Goal: Ask a question

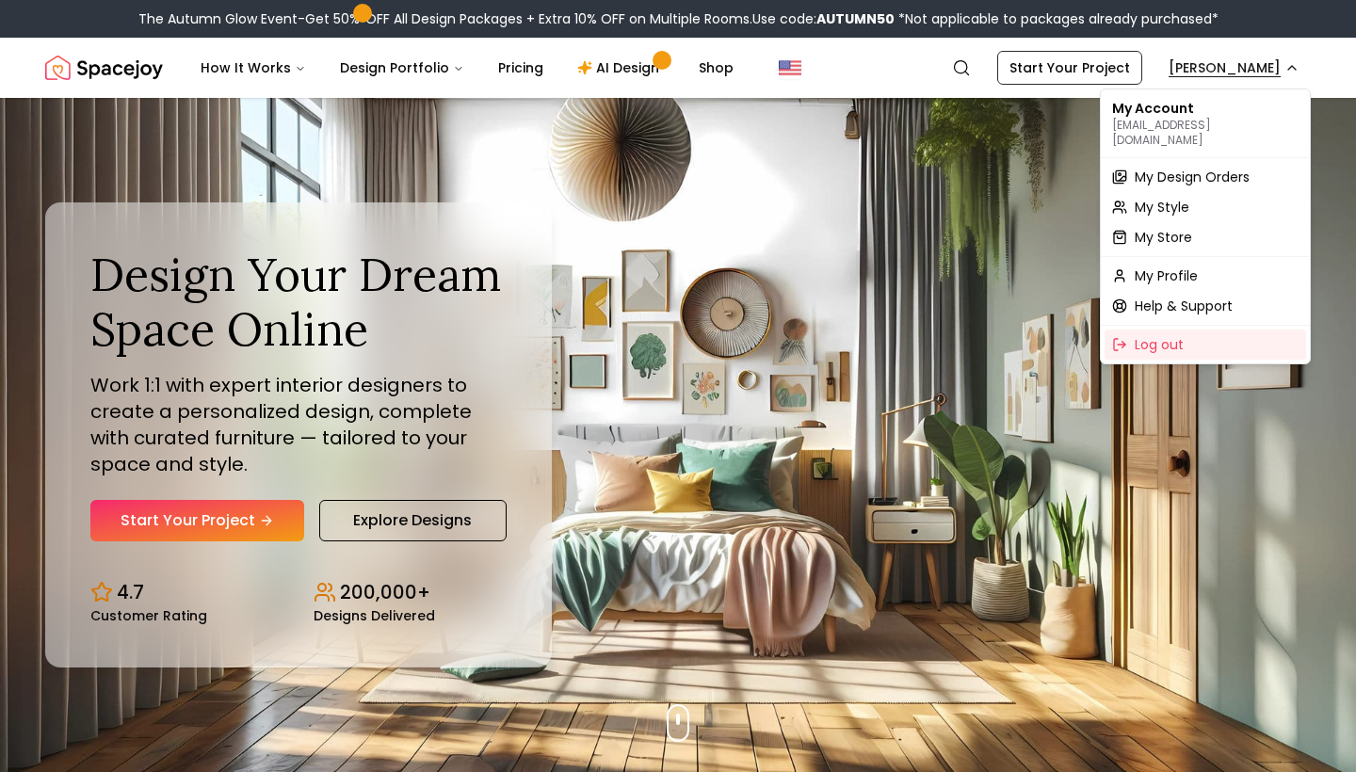
click at [1178, 168] on span "My Design Orders" at bounding box center [1192, 177] width 115 height 19
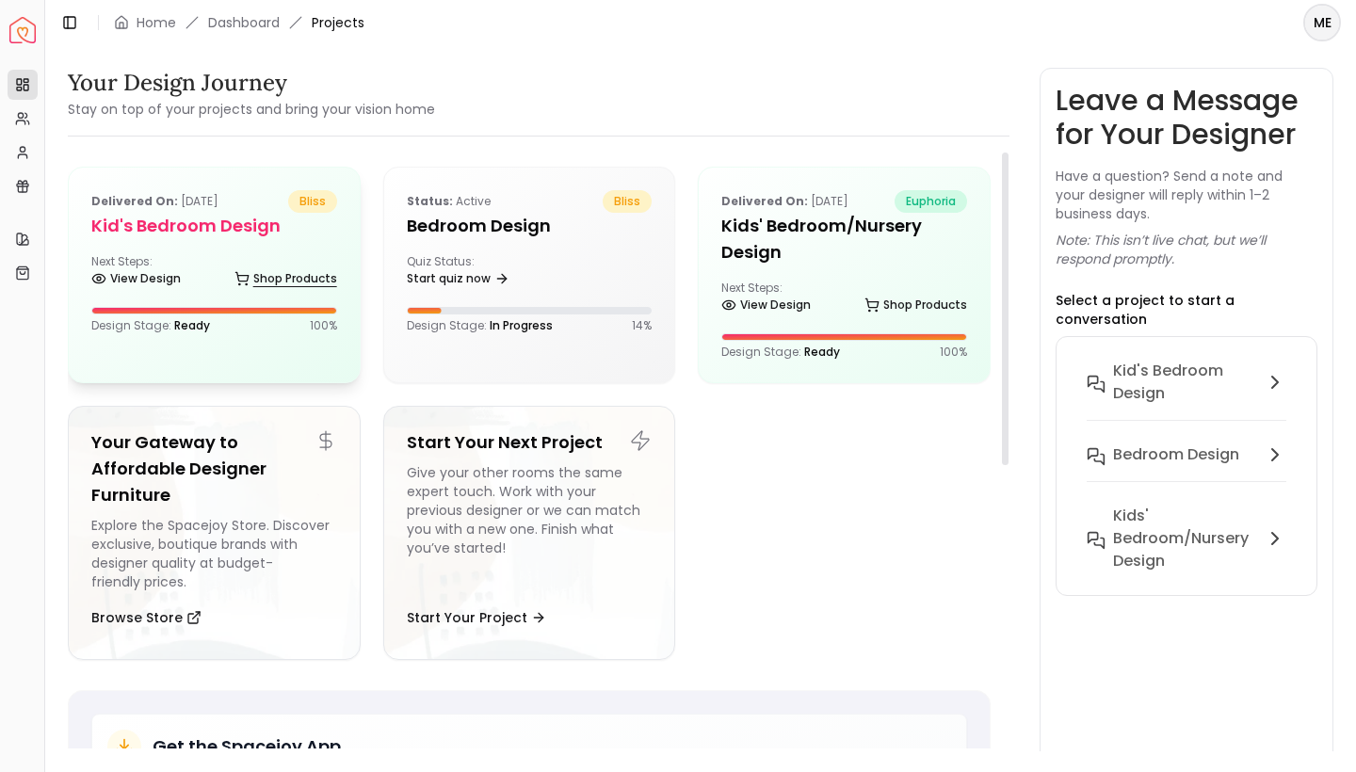
click at [317, 266] on link "Shop Products" at bounding box center [286, 279] width 103 height 26
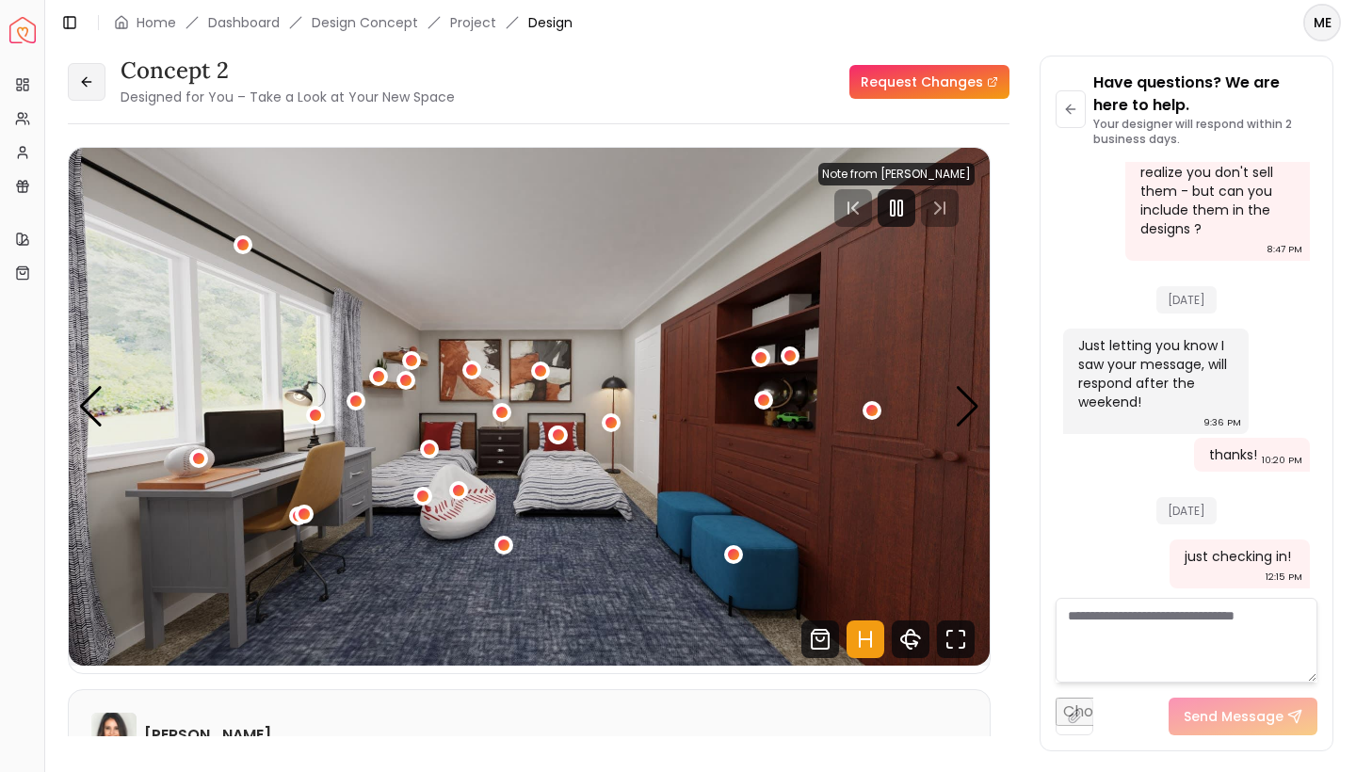
click at [91, 73] on button at bounding box center [87, 82] width 38 height 38
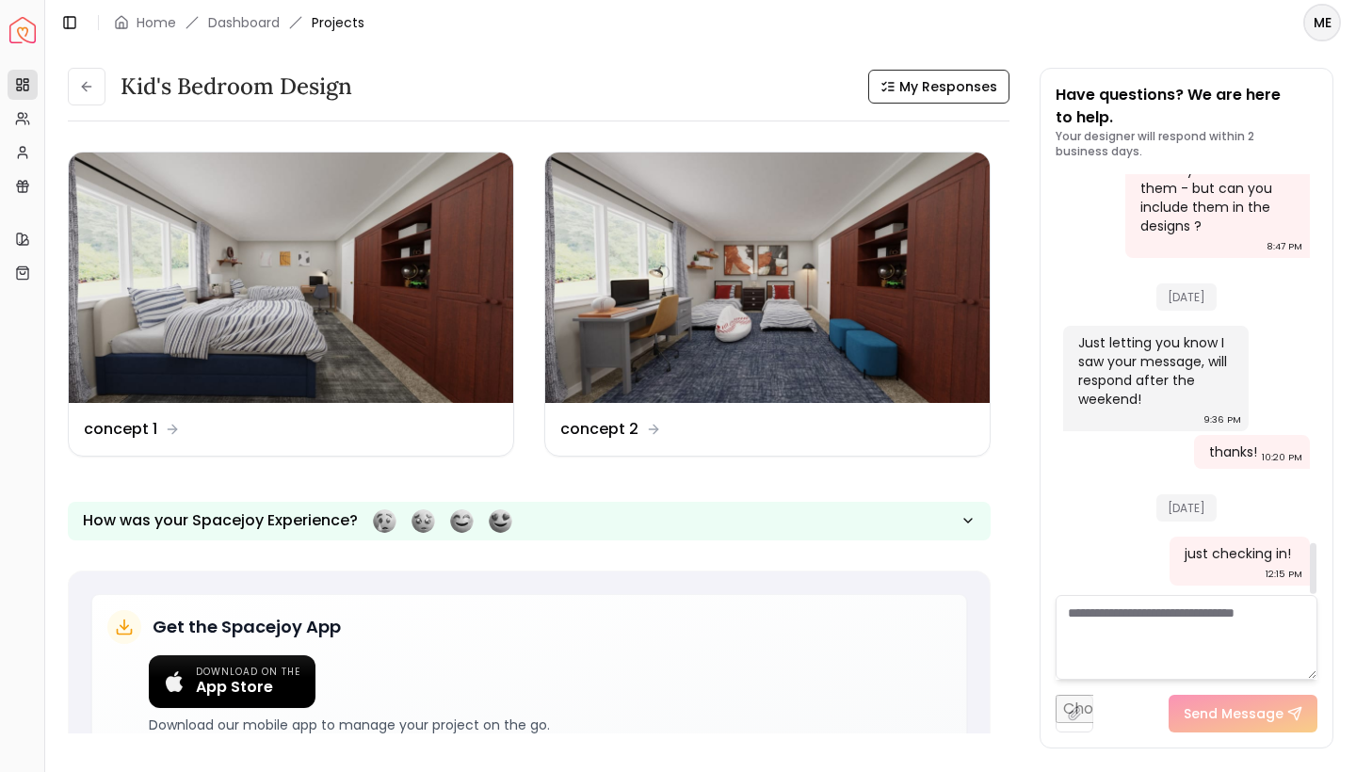
scroll to position [3034, 0]
click at [1173, 631] on textarea at bounding box center [1187, 637] width 262 height 85
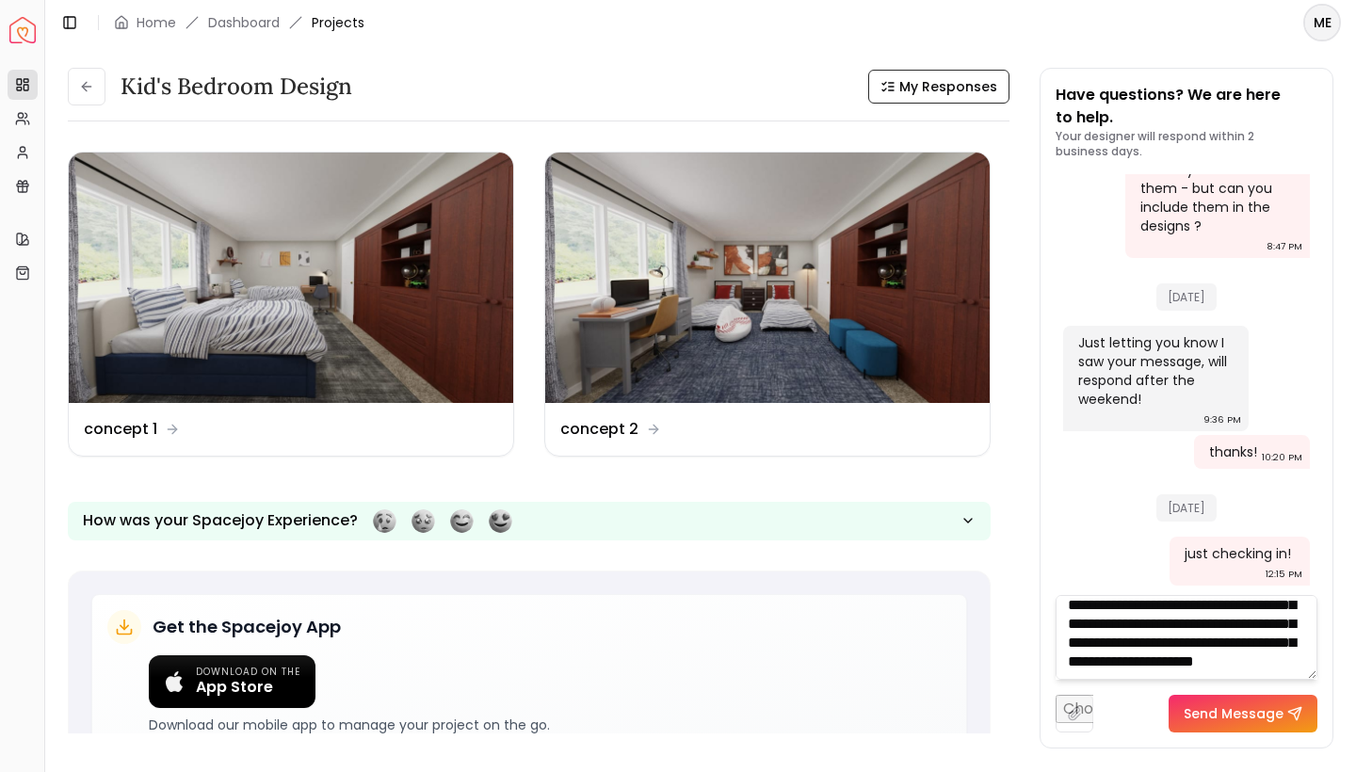
scroll to position [76, 0]
type textarea "**********"
click at [1235, 717] on button "Send Message" at bounding box center [1243, 714] width 149 height 38
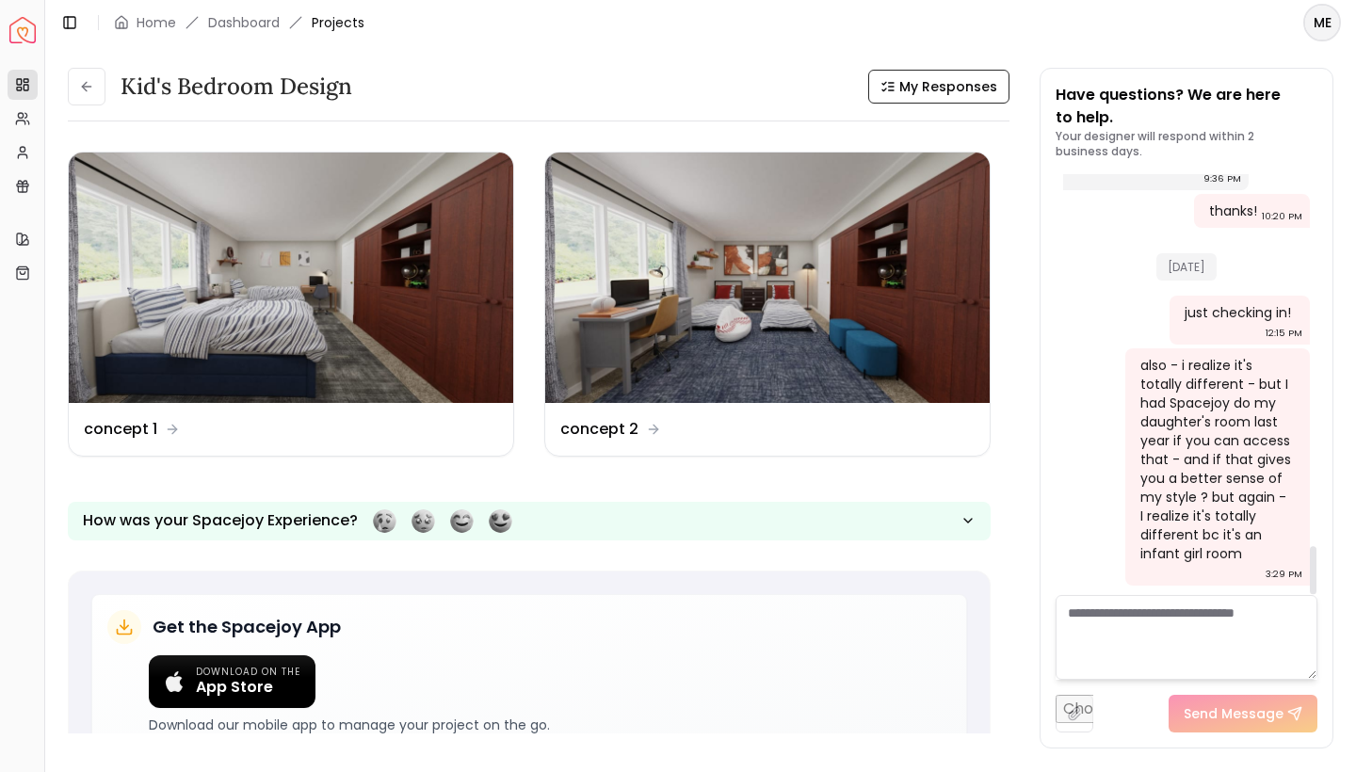
scroll to position [3275, 0]
